Goal: Information Seeking & Learning: Learn about a topic

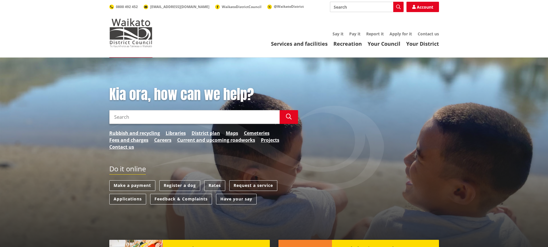
click at [288, 39] on div "Services and facilities Recreation Your Council Your District Say it Pay it Rep…" at bounding box center [301, 40] width 275 height 16
click at [288, 42] on link "Services and facilities" at bounding box center [299, 43] width 57 height 7
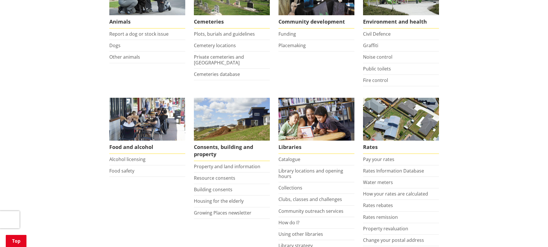
scroll to position [115, 0]
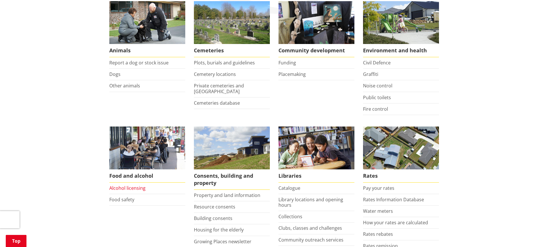
click at [133, 189] on link "Alcohol licensing" at bounding box center [127, 188] width 36 height 6
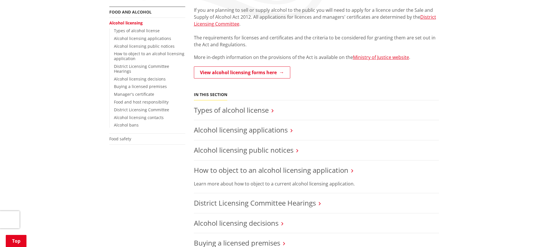
scroll to position [115, 0]
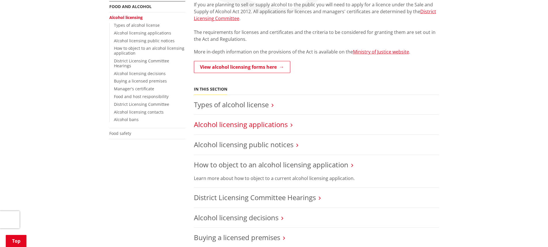
click at [239, 127] on link "Alcohol licensing applications" at bounding box center [241, 124] width 94 height 9
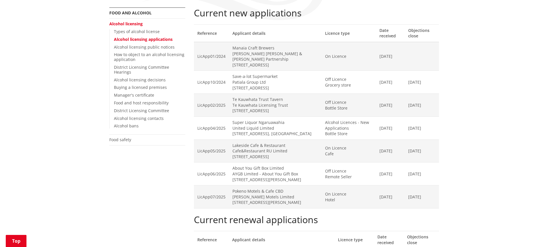
scroll to position [115, 0]
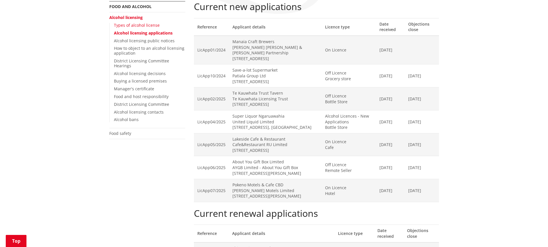
click at [140, 25] on link "Types of alcohol license" at bounding box center [137, 24] width 46 height 5
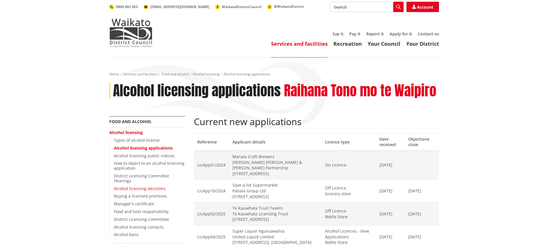
click at [135, 188] on link "Alcohol licensing decisions" at bounding box center [140, 188] width 52 height 5
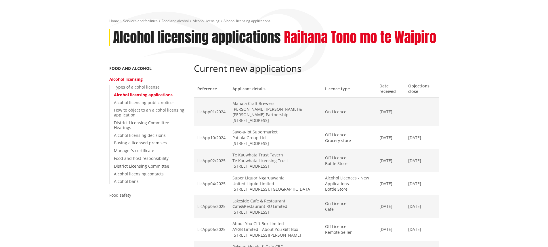
scroll to position [58, 0]
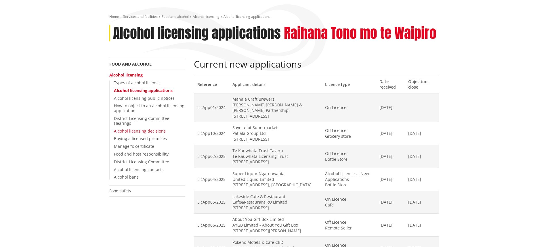
click at [143, 133] on link "Alcohol licensing decisions" at bounding box center [140, 130] width 52 height 5
click at [141, 131] on link "Alcohol licensing decisions" at bounding box center [140, 130] width 52 height 5
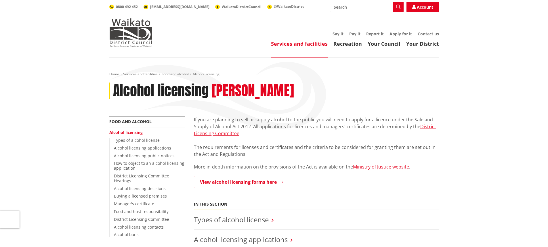
scroll to position [115, 0]
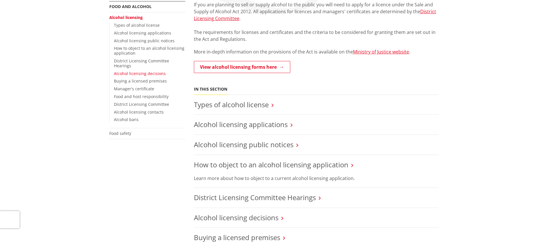
click at [145, 72] on link "Alcohol licensing decisions" at bounding box center [140, 73] width 52 height 5
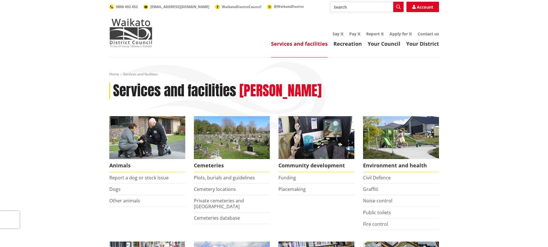
scroll to position [115, 0]
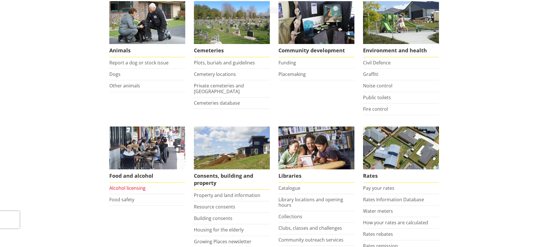
click at [115, 188] on link "Alcohol licensing" at bounding box center [127, 188] width 36 height 6
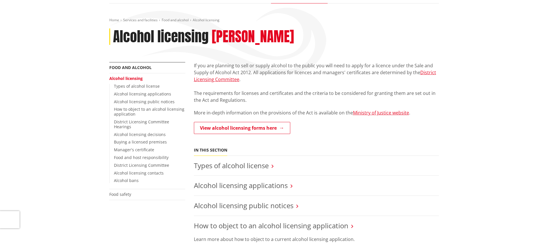
scroll to position [58, 0]
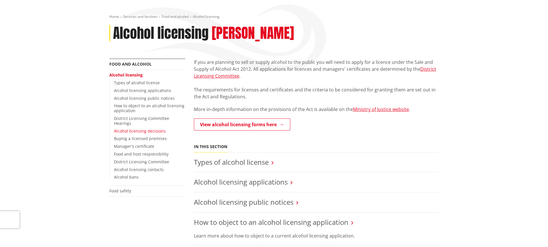
click at [140, 132] on link "Alcohol licensing decisions" at bounding box center [140, 130] width 52 height 5
click at [145, 155] on link "Food and host responsibility" at bounding box center [141, 153] width 55 height 5
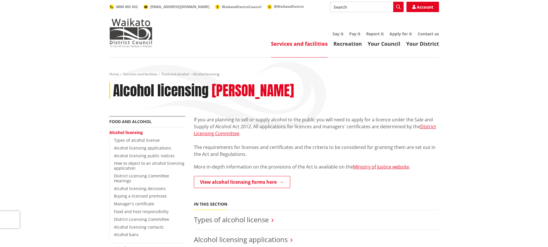
scroll to position [58, 0]
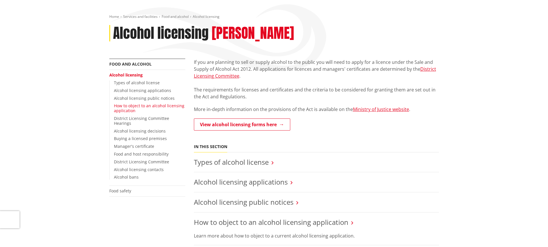
click at [122, 106] on link "How to object to an alcohol licensing application" at bounding box center [149, 108] width 70 height 10
